Goal: Information Seeking & Learning: Learn about a topic

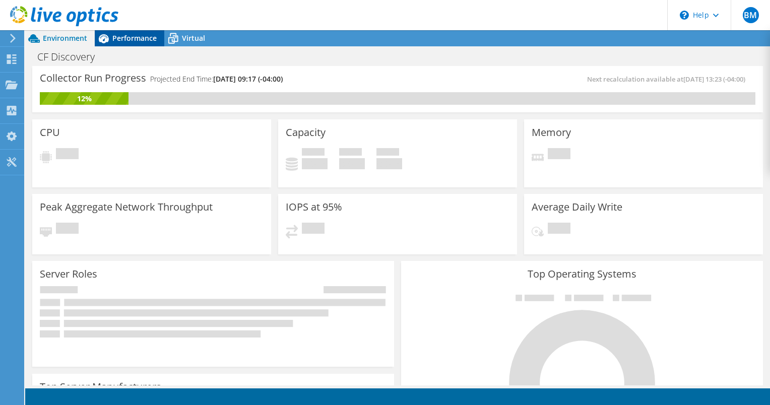
click at [141, 37] on span "Performance" at bounding box center [134, 38] width 44 height 10
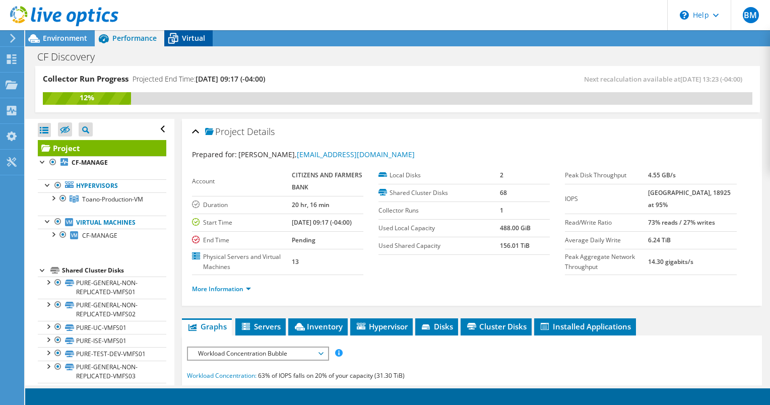
click at [183, 34] on span "Virtual" at bounding box center [193, 38] width 23 height 10
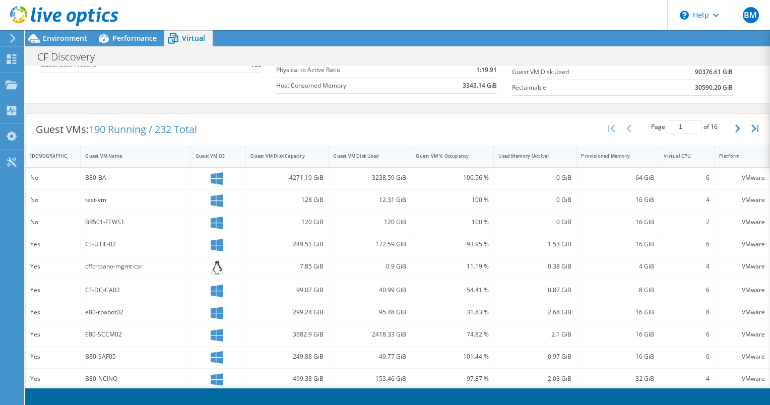
scroll to position [207, 0]
click at [730, 133] on button "button" at bounding box center [738, 128] width 17 height 19
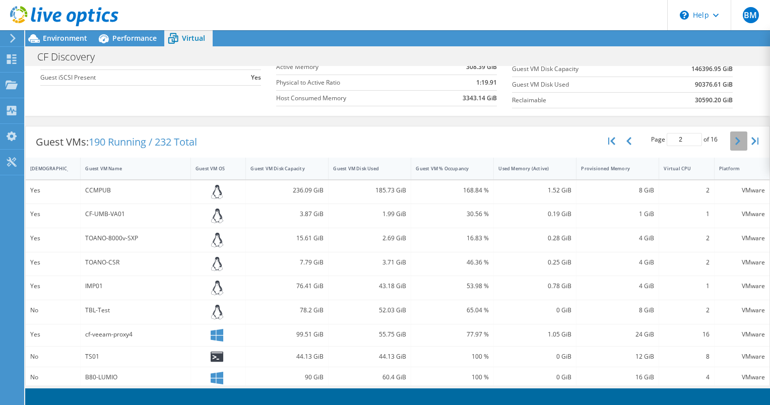
scroll to position [400, 0]
click at [735, 143] on icon "button" at bounding box center [737, 141] width 5 height 8
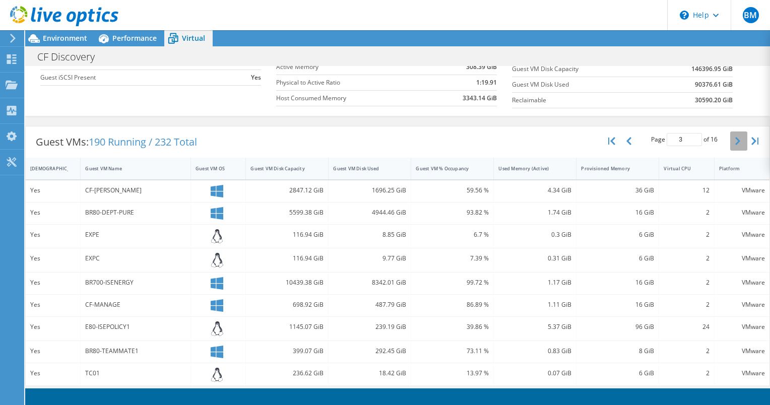
scroll to position [0, 0]
click at [730, 141] on button "button" at bounding box center [738, 141] width 17 height 19
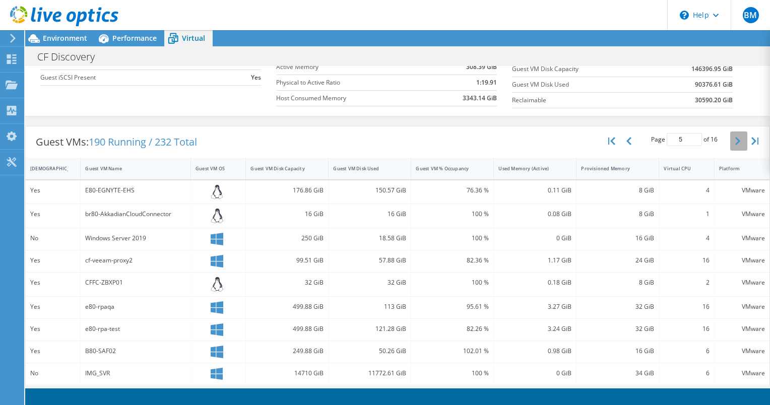
click at [730, 141] on button "button" at bounding box center [738, 141] width 17 height 19
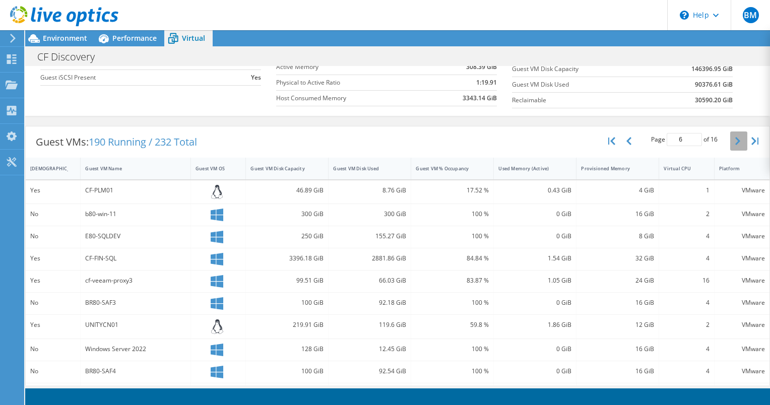
click at [730, 143] on button "button" at bounding box center [738, 141] width 17 height 19
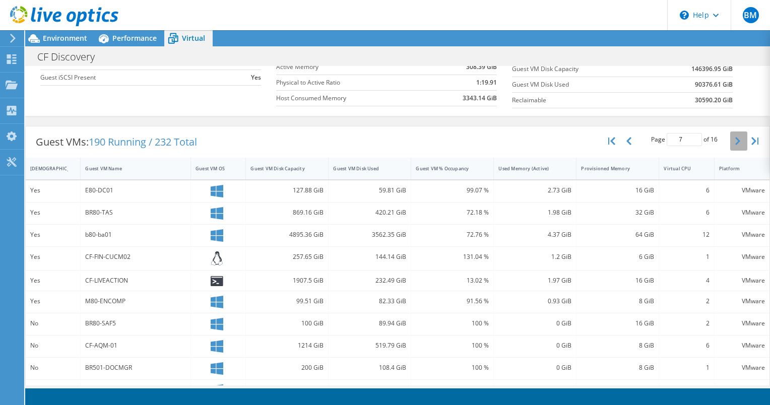
click at [730, 143] on button "button" at bounding box center [738, 141] width 17 height 19
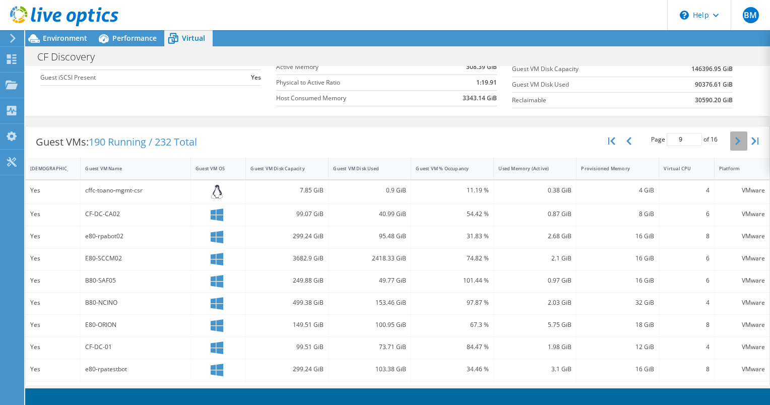
click at [730, 143] on button "button" at bounding box center [738, 141] width 17 height 19
type input "10"
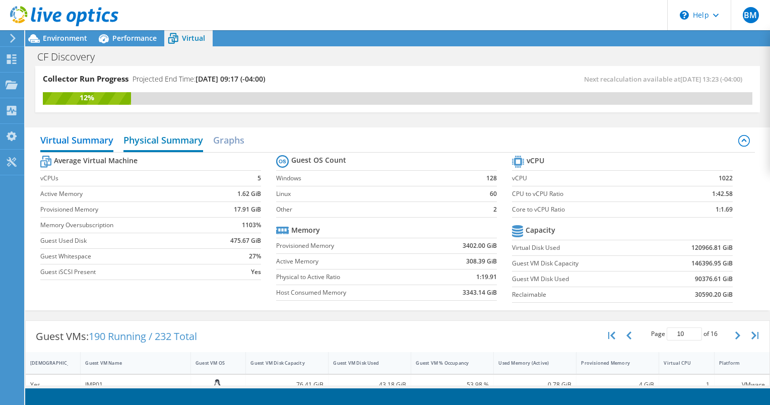
click at [186, 141] on h2 "Physical Summary" at bounding box center [163, 141] width 80 height 22
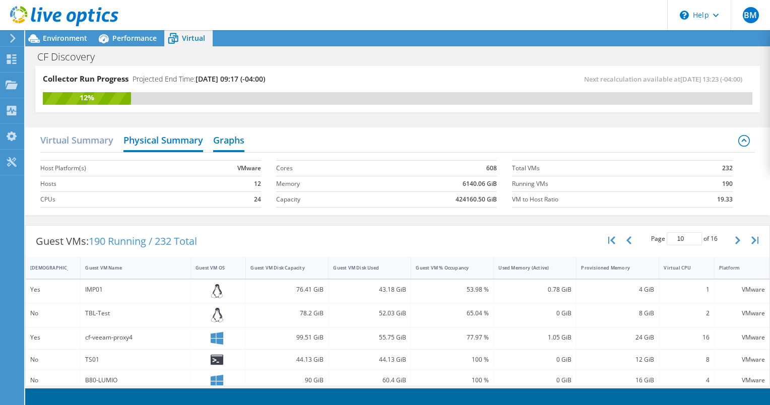
click at [217, 143] on h2 "Graphs" at bounding box center [228, 141] width 31 height 22
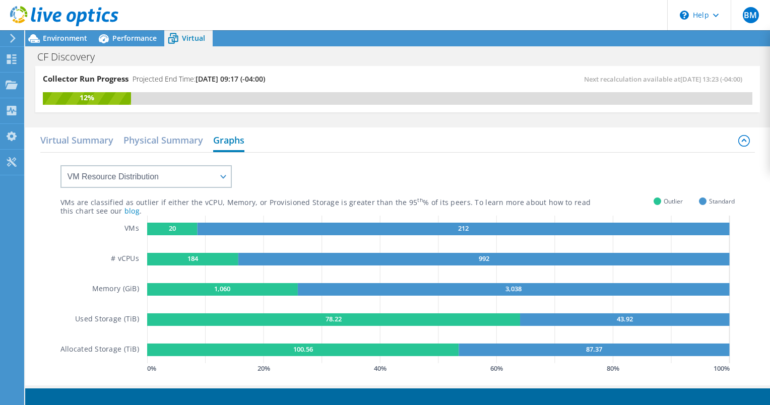
scroll to position [93, 0]
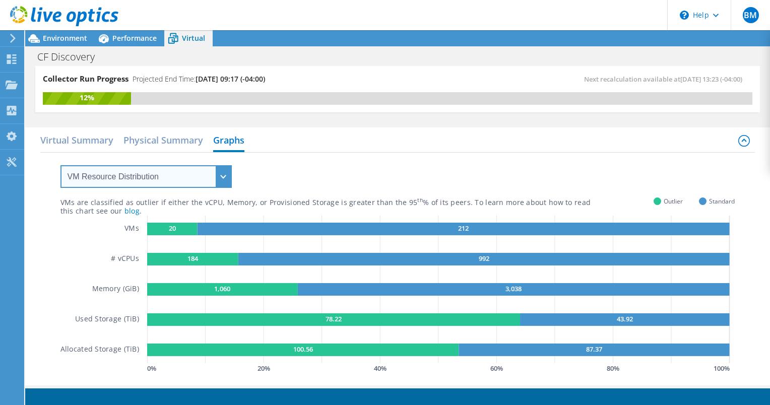
click at [141, 179] on select "VM Resource Distribution Provisioning Contrast Over Provisioning" at bounding box center [145, 176] width 171 height 23
click at [60, 165] on select "VM Resource Distribution Provisioning Contrast Over Provisioning" at bounding box center [145, 176] width 171 height 23
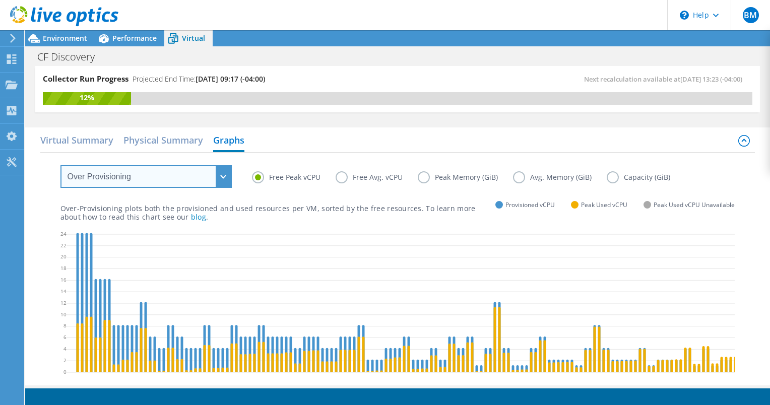
click at [175, 177] on select "VM Resource Distribution Provisioning Contrast Over Provisioning" at bounding box center [145, 176] width 171 height 23
click at [60, 165] on select "VM Resource Distribution Provisioning Contrast Over Provisioning" at bounding box center [145, 176] width 171 height 23
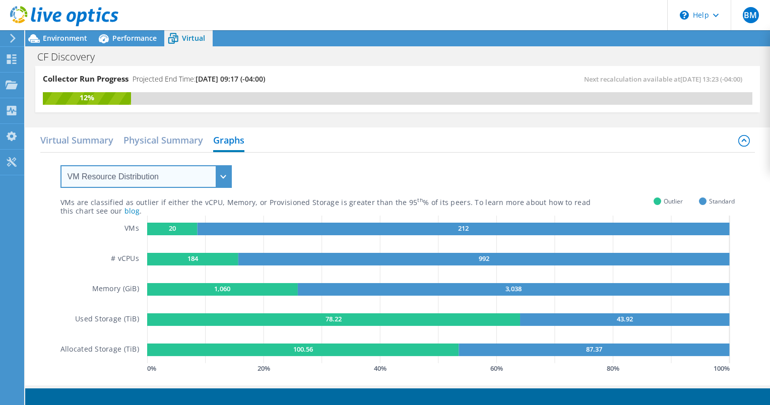
click at [161, 173] on select "VM Resource Distribution Provisioning Contrast Over Provisioning" at bounding box center [145, 176] width 171 height 23
click at [60, 165] on select "VM Resource Distribution Provisioning Contrast Over Provisioning" at bounding box center [145, 176] width 171 height 23
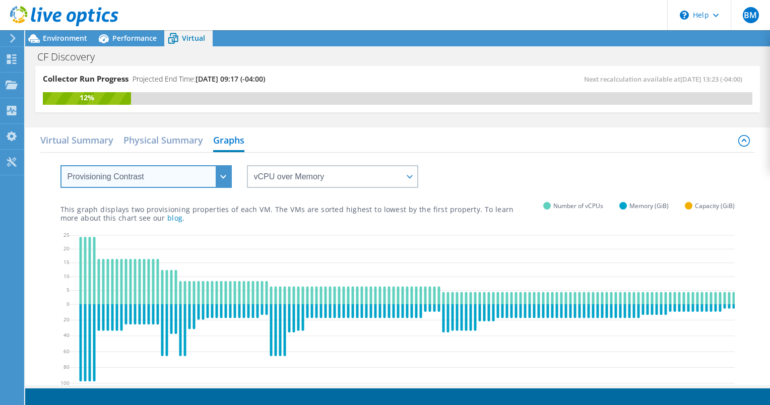
click at [144, 171] on select "VM Resource Distribution Provisioning Contrast Over Provisioning" at bounding box center [145, 176] width 171 height 23
select select "VM Resource Distribution"
click at [60, 165] on select "VM Resource Distribution Provisioning Contrast Over Provisioning" at bounding box center [145, 176] width 171 height 23
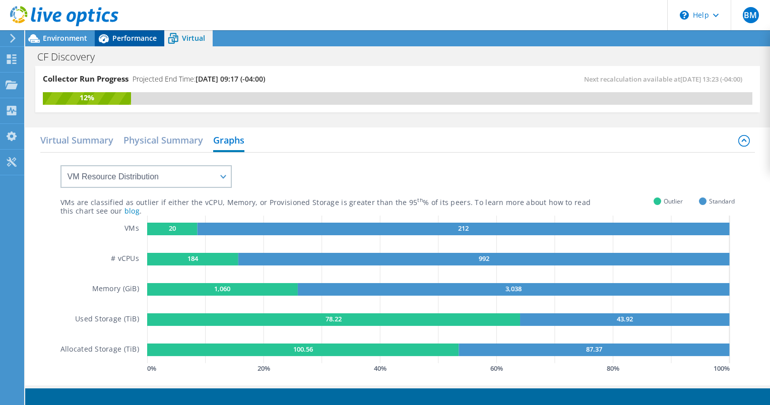
click at [130, 41] on span "Performance" at bounding box center [134, 38] width 44 height 10
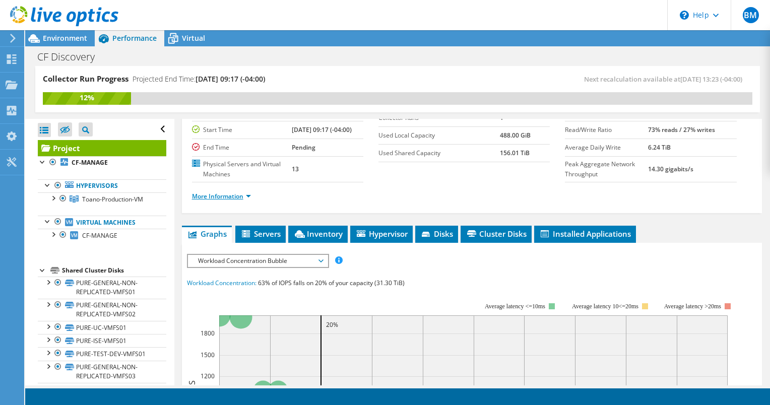
click at [237, 201] on link "More Information" at bounding box center [221, 196] width 59 height 9
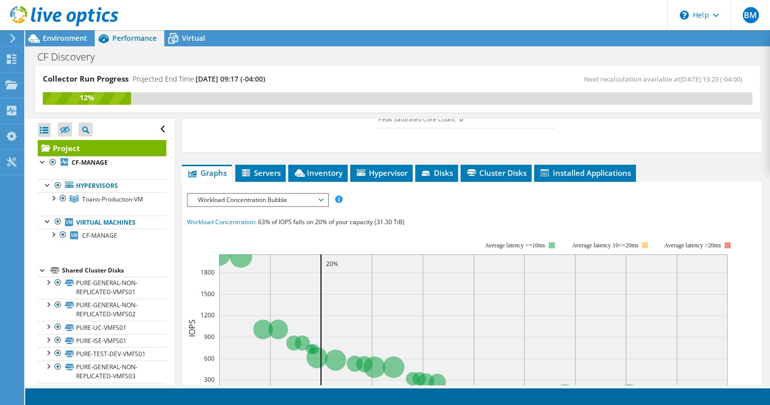
scroll to position [333, 0]
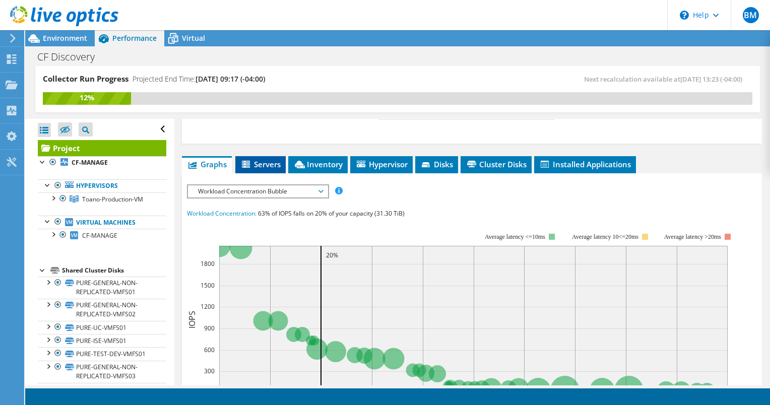
click at [264, 173] on li "Servers" at bounding box center [260, 164] width 50 height 17
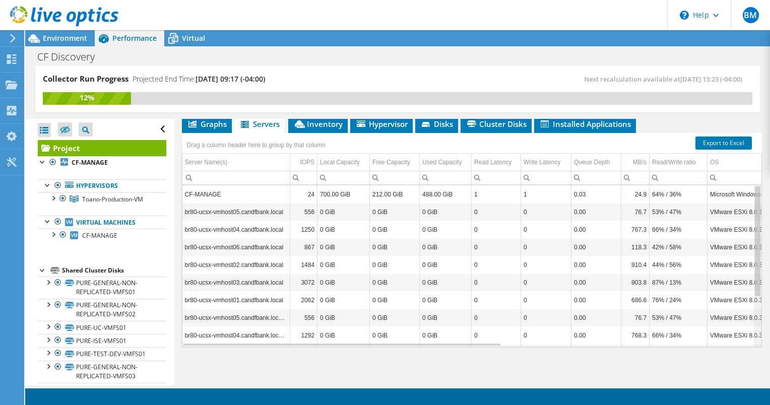
scroll to position [71, 0]
click at [754, 318] on div "Data grid" at bounding box center [758, 265] width 8 height 161
click at [755, 318] on div "Data grid" at bounding box center [758, 291] width 6 height 110
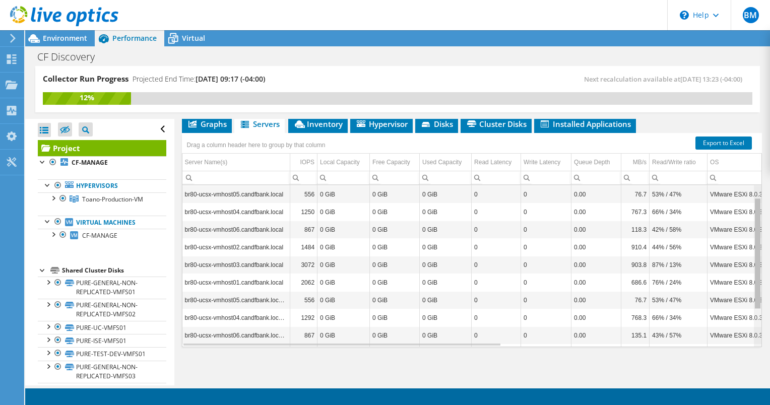
scroll to position [0, 0]
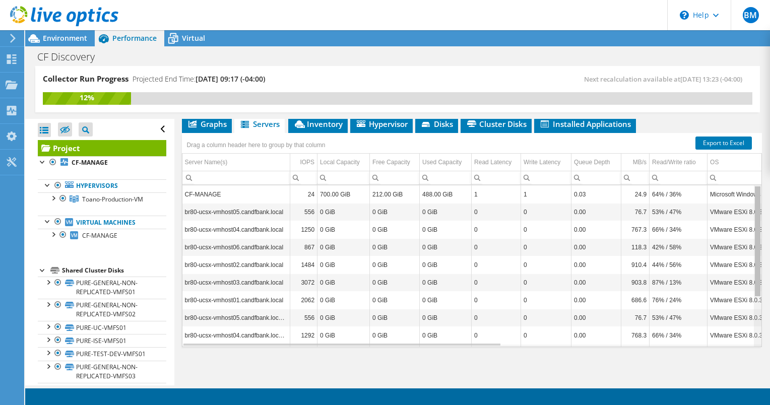
drag, startPoint x: 751, startPoint y: 318, endPoint x: 734, endPoint y: 222, distance: 96.8
click at [734, 222] on body "BM End User [PERSON_NAME] [EMAIL_ADDRESS][DOMAIN_NAME] CITIZENS AND FARMERS BAN…" at bounding box center [385, 202] width 770 height 405
click at [314, 122] on span "Inventory" at bounding box center [317, 124] width 49 height 10
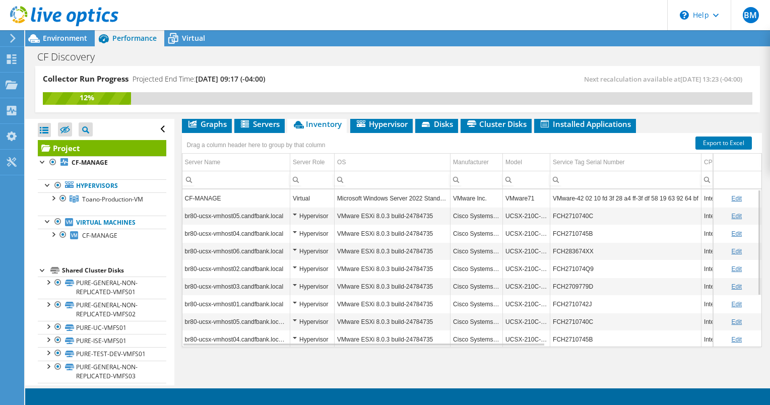
drag, startPoint x: 212, startPoint y: 117, endPoint x: 208, endPoint y: 121, distance: 5.7
click at [208, 121] on div "Collector Run Progress Projected End Time: [DATE] 09:17 (-04:00) Next recalcula…" at bounding box center [397, 226] width 745 height 320
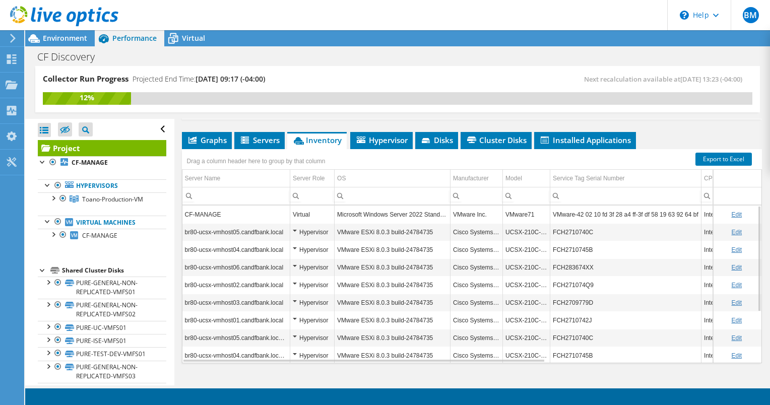
click at [208, 117] on div "Capacity Information Total Local Capacity: 700.00 GiB Free Local Capacity: 212.…" at bounding box center [472, 32] width 560 height 170
click at [208, 145] on span "Graphs" at bounding box center [207, 140] width 40 height 10
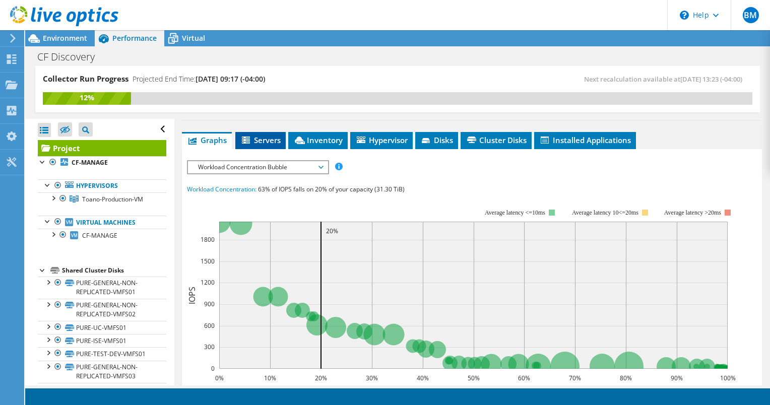
click at [249, 144] on icon at bounding box center [246, 140] width 8 height 7
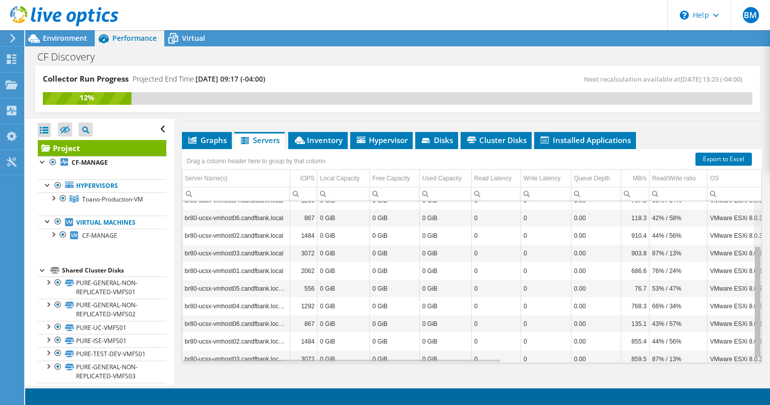
scroll to position [0, 0]
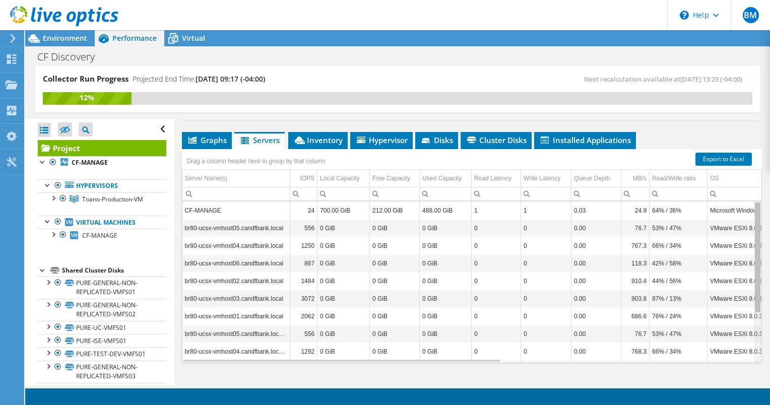
drag, startPoint x: 754, startPoint y: 267, endPoint x: 707, endPoint y: 212, distance: 72.3
click at [707, 212] on body "BM End User [PERSON_NAME] [EMAIL_ADDRESS][DOMAIN_NAME] CITIZENS AND FARMERS BAN…" at bounding box center [385, 202] width 770 height 405
click at [321, 145] on span "Inventory" at bounding box center [317, 140] width 49 height 10
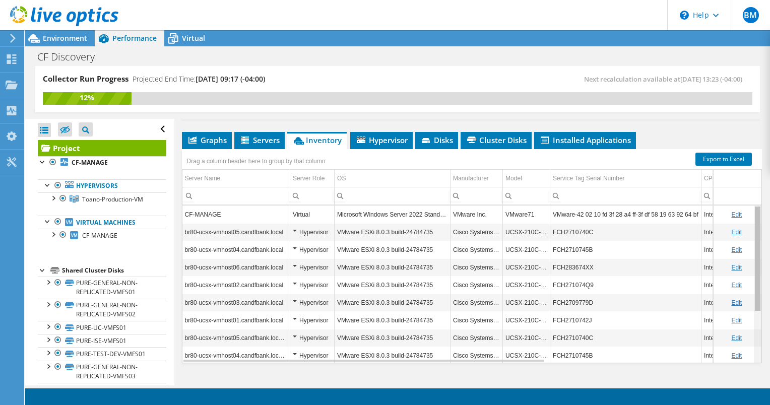
drag, startPoint x: 750, startPoint y: 251, endPoint x: 720, endPoint y: 237, distance: 33.2
click at [720, 237] on body "BM End User [PERSON_NAME] [EMAIL_ADDRESS][DOMAIN_NAME] CITIZENS AND FARMERS BAN…" at bounding box center [385, 202] width 770 height 405
click at [504, 362] on div "Data grid" at bounding box center [363, 359] width 361 height 6
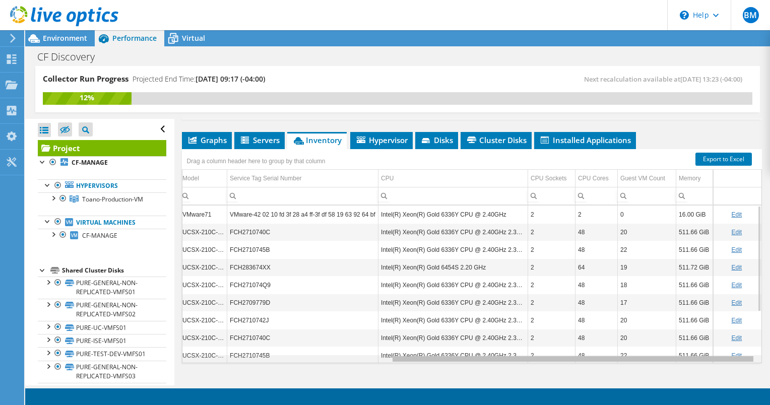
drag, startPoint x: 504, startPoint y: 370, endPoint x: 737, endPoint y: 388, distance: 233.5
click at [737, 388] on body "BM End User [PERSON_NAME] [EMAIL_ADDRESS][DOMAIN_NAME] CITIZENS AND FARMERS BAN…" at bounding box center [385, 202] width 770 height 405
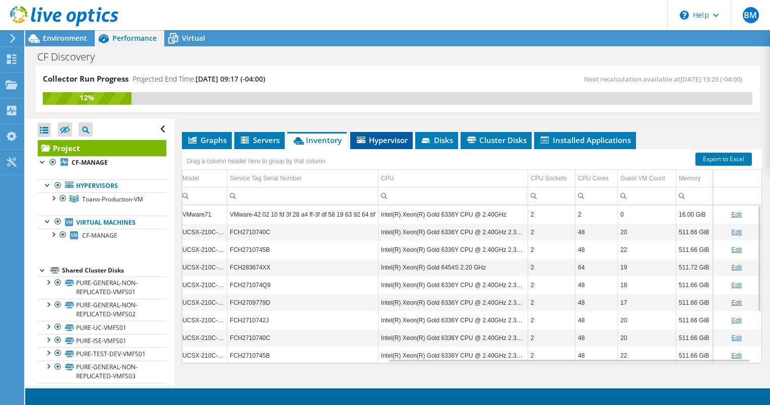
click at [402, 145] on span "Hypervisor" at bounding box center [381, 140] width 52 height 10
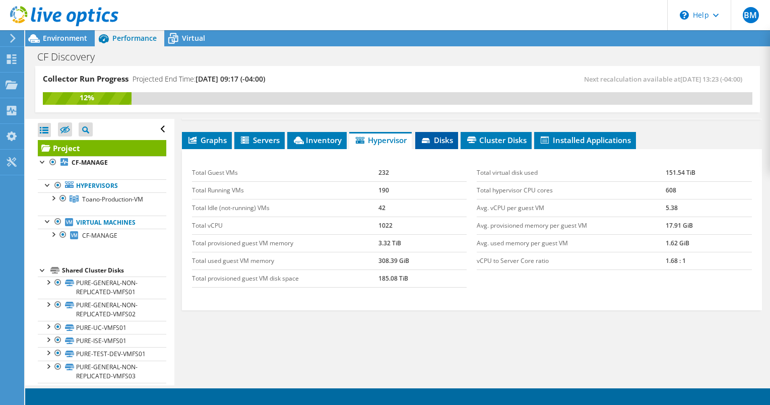
click at [445, 145] on span "Disks" at bounding box center [436, 140] width 33 height 10
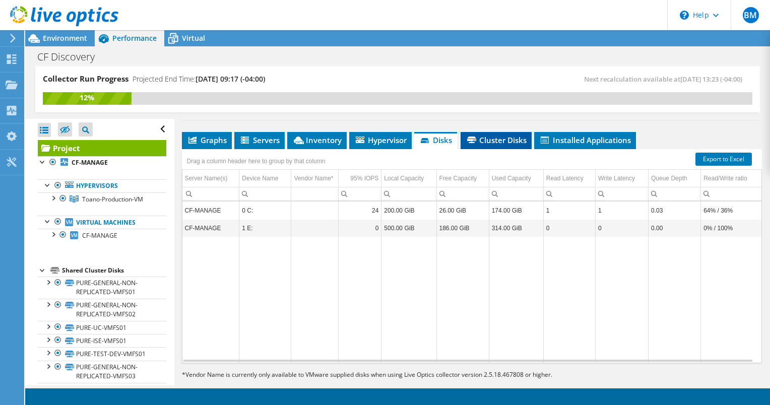
click at [494, 145] on span "Cluster Disks" at bounding box center [496, 140] width 61 height 10
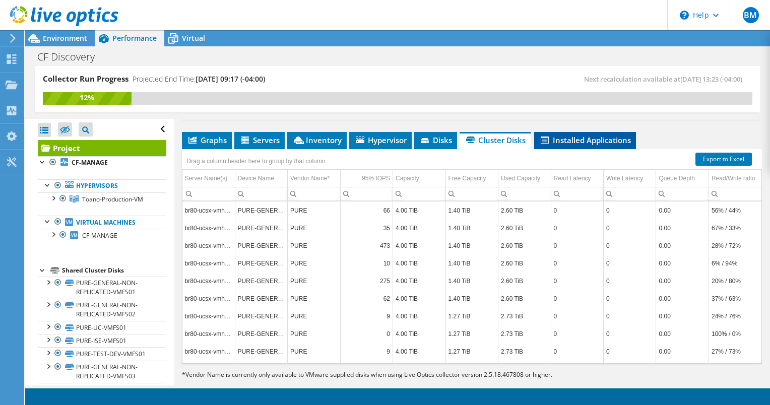
click at [599, 145] on span "Installed Applications" at bounding box center [585, 140] width 92 height 10
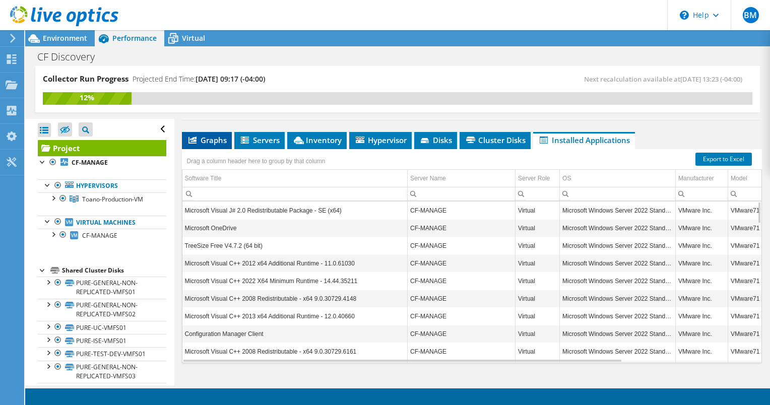
click at [205, 145] on span "Graphs" at bounding box center [207, 140] width 40 height 10
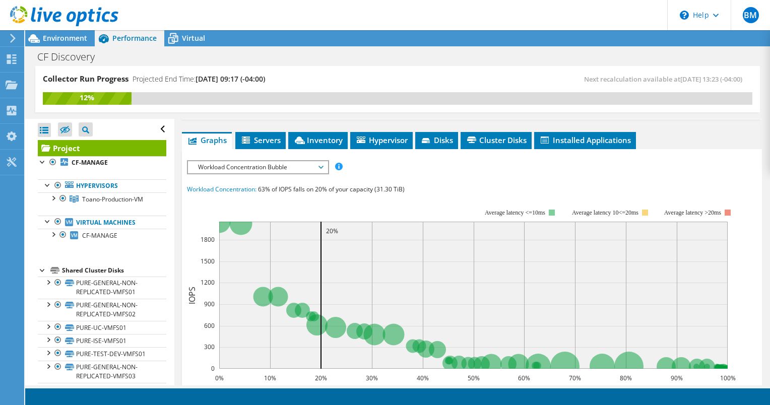
click at [224, 173] on span "Workload Concentration Bubble" at bounding box center [258, 167] width 130 height 12
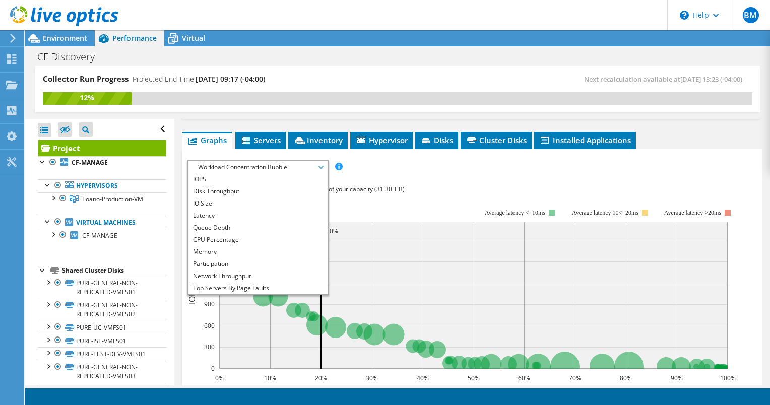
click at [224, 173] on span "Workload Concentration Bubble" at bounding box center [258, 167] width 130 height 12
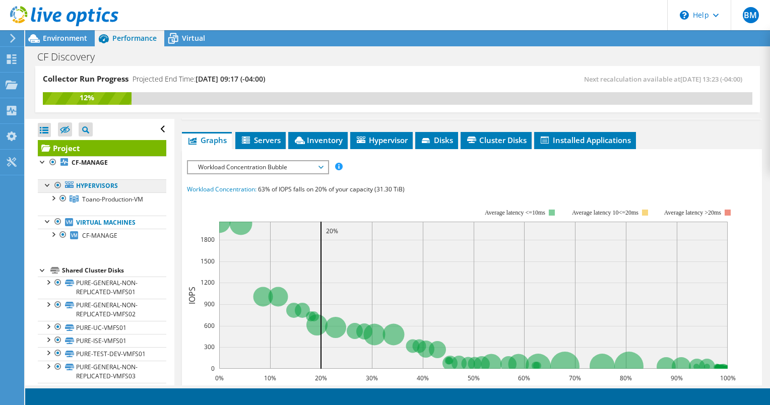
click at [123, 187] on link "Hypervisors" at bounding box center [102, 185] width 129 height 13
